Goal: Check status: Check status

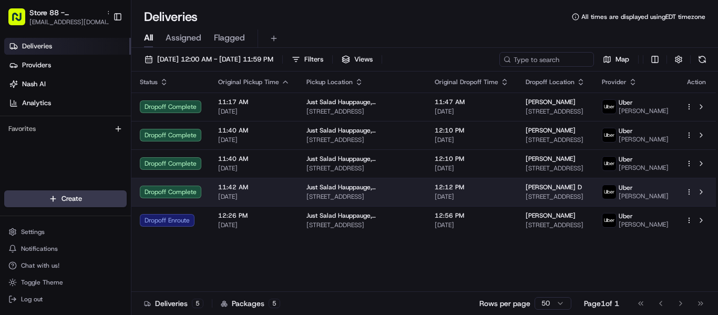
click at [534, 191] on div "[PERSON_NAME] D" at bounding box center [555, 187] width 59 height 8
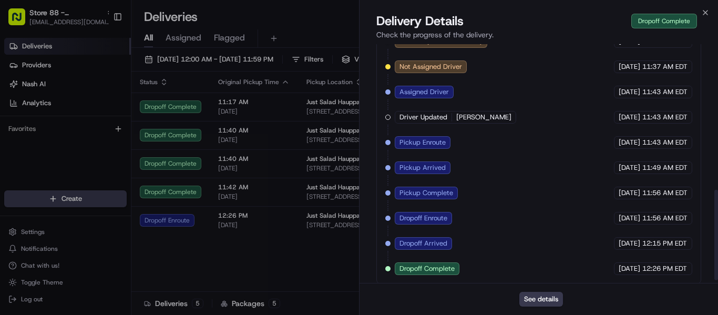
scroll to position [391, 0]
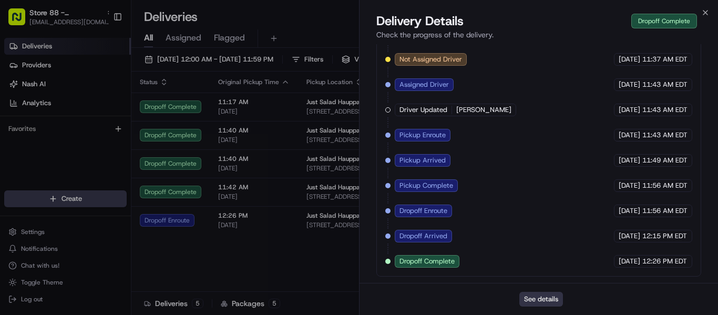
click at [545, 298] on button "See details" at bounding box center [542, 299] width 44 height 15
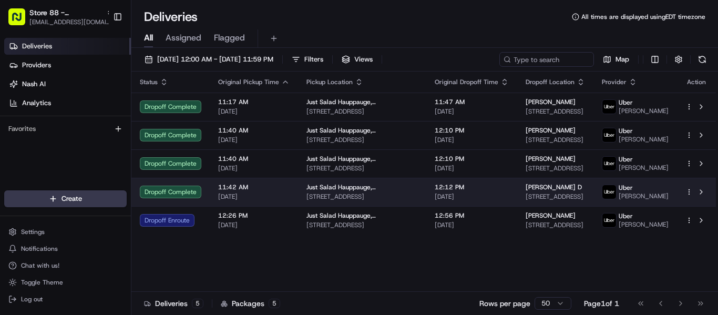
click at [517, 197] on td "Silfa D 368 Veterans Memorial Hwy suite 6, Commack, NY 11725, USA" at bounding box center [555, 192] width 76 height 28
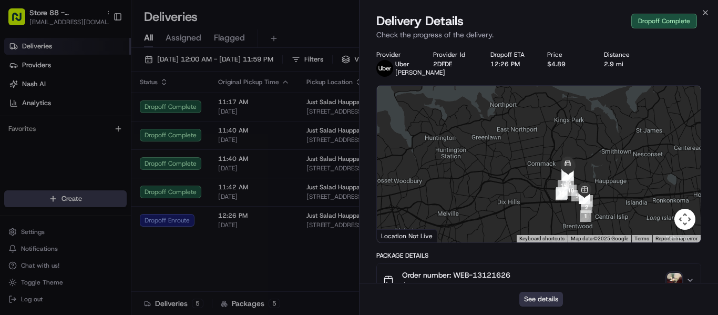
click at [527, 296] on button "See details" at bounding box center [542, 299] width 44 height 15
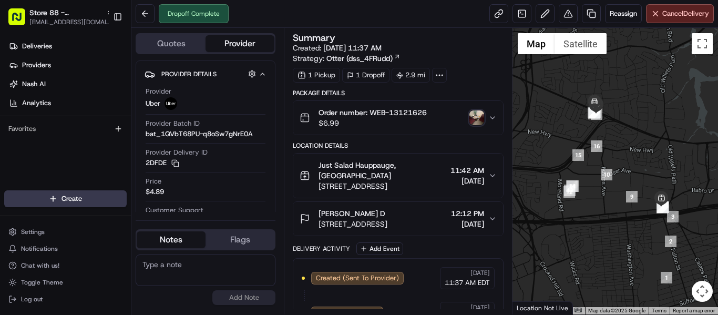
click at [475, 115] on img "button" at bounding box center [477, 117] width 15 height 15
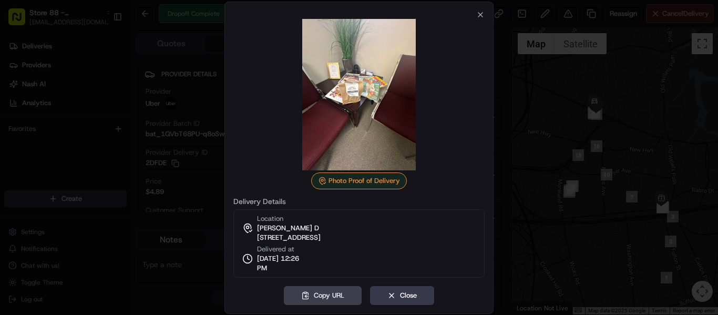
click at [670, 93] on div at bounding box center [359, 157] width 718 height 315
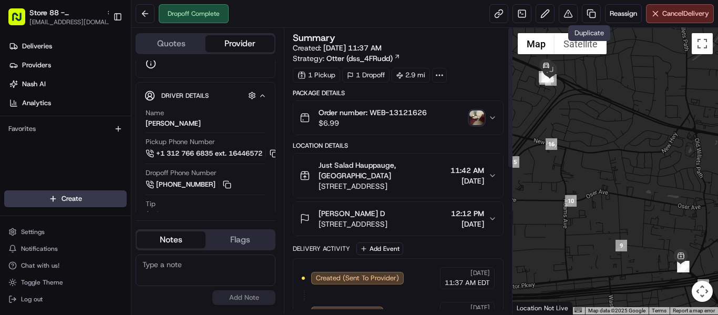
click at [478, 118] on img "button" at bounding box center [477, 117] width 15 height 15
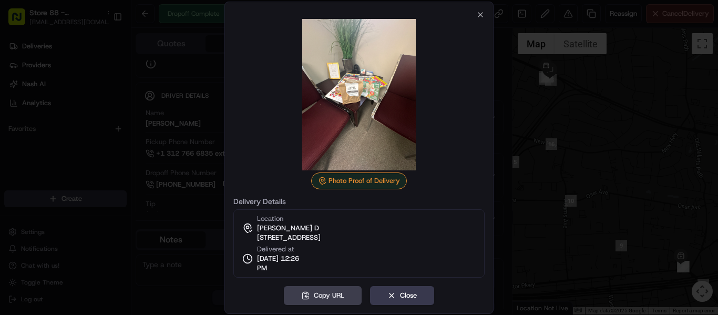
click at [635, 98] on div at bounding box center [359, 157] width 718 height 315
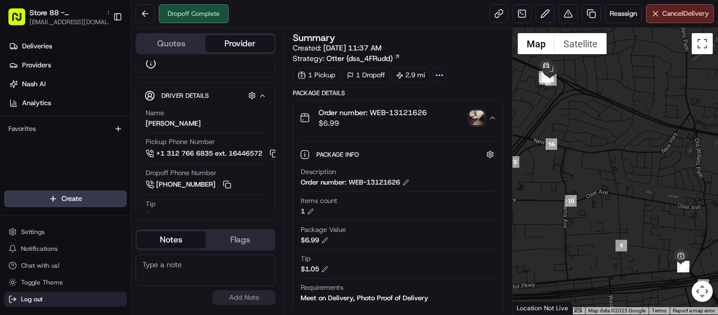
click at [47, 297] on button "Log out" at bounding box center [65, 299] width 123 height 15
